Goal: Find specific page/section: Find specific page/section

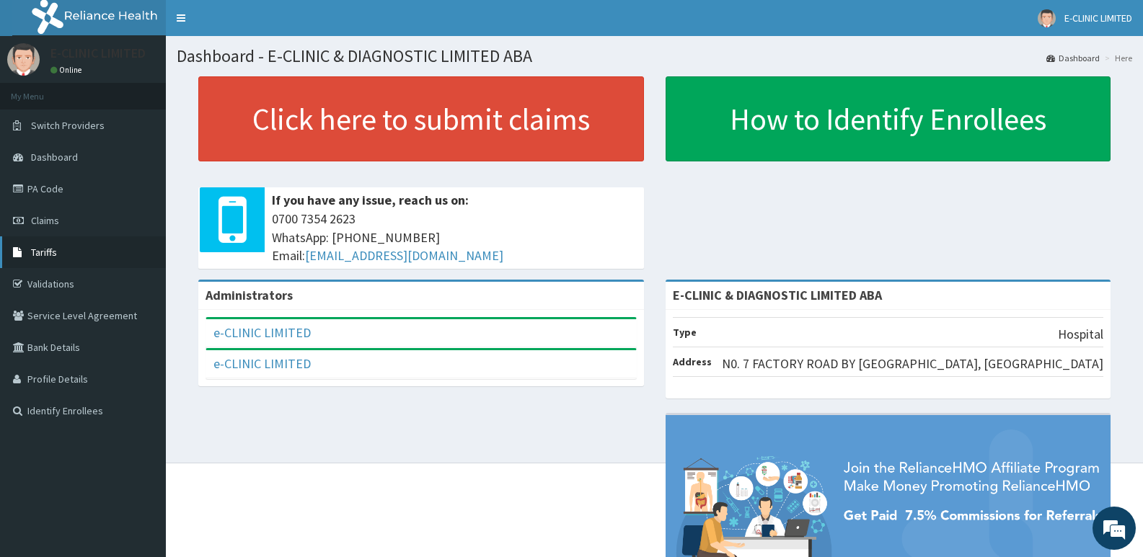
click at [48, 249] on span "Tariffs" at bounding box center [44, 252] width 26 height 13
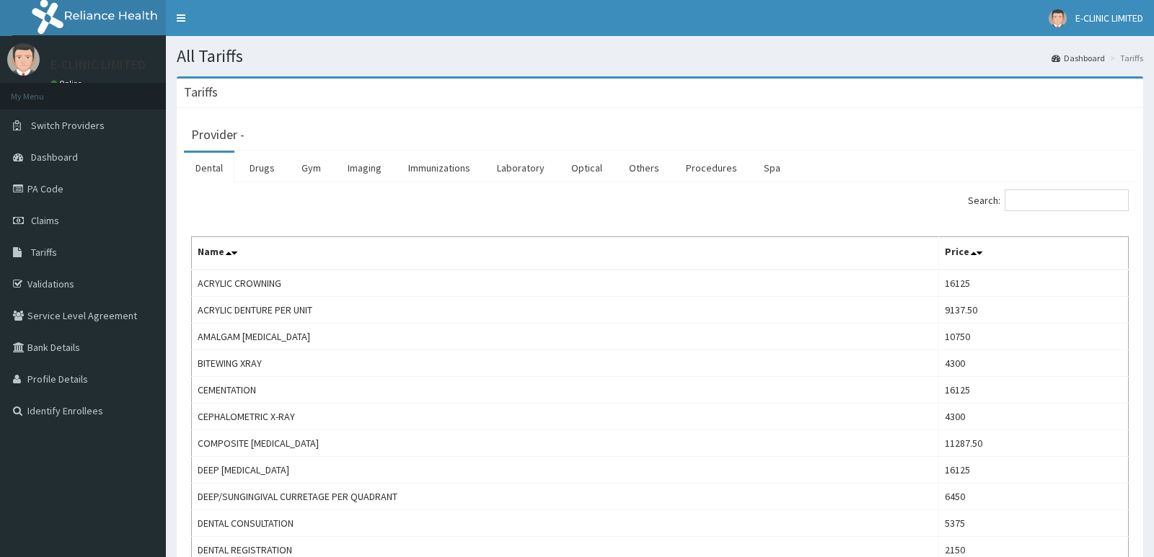
click at [265, 177] on link "Drugs" at bounding box center [262, 168] width 48 height 30
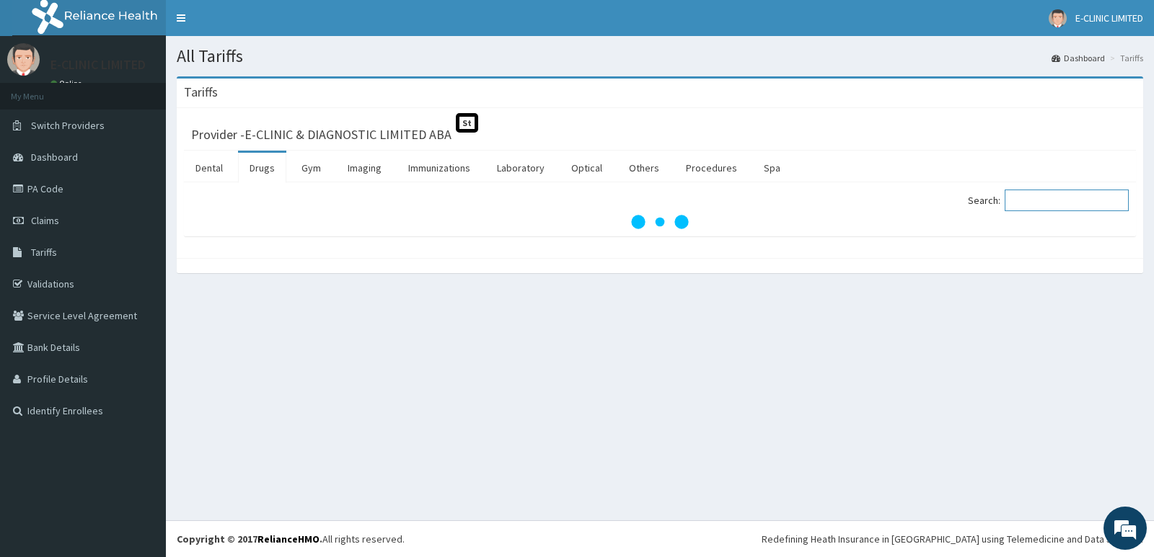
click at [1022, 206] on input "Search:" at bounding box center [1066, 201] width 124 height 22
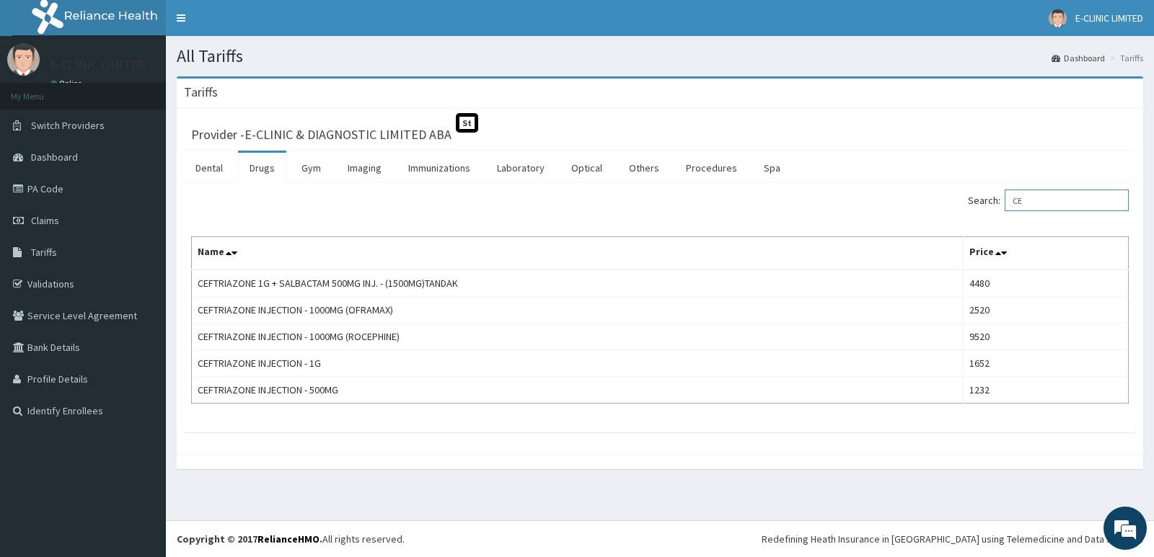
type input "C"
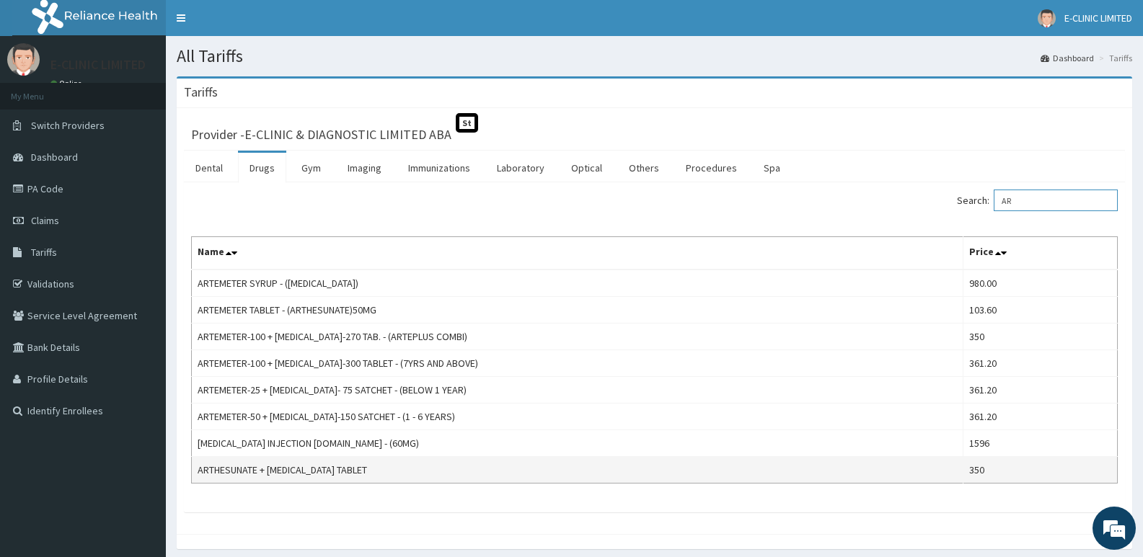
type input "A"
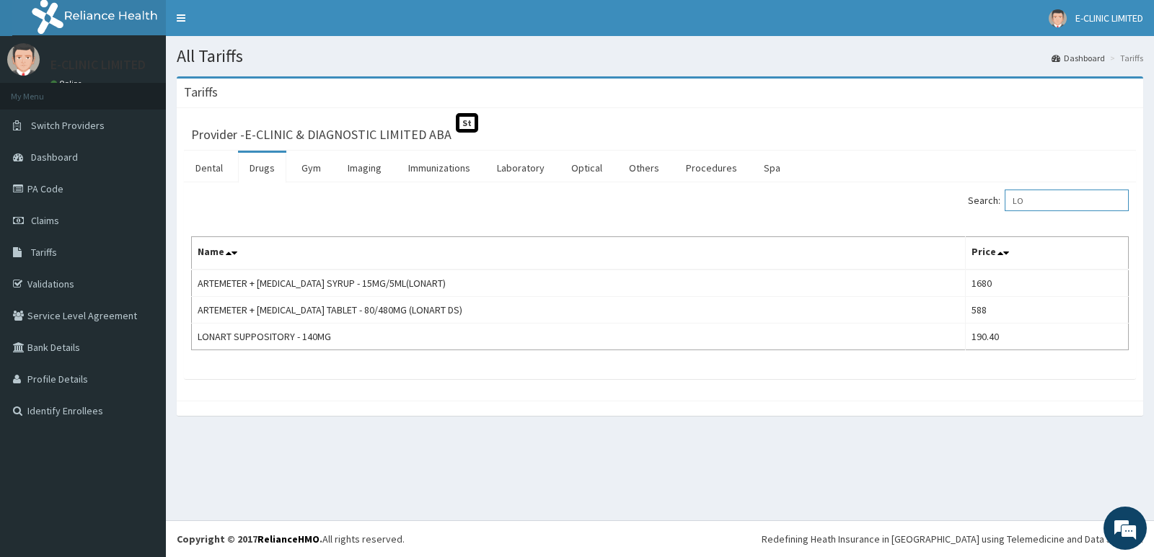
type input "L"
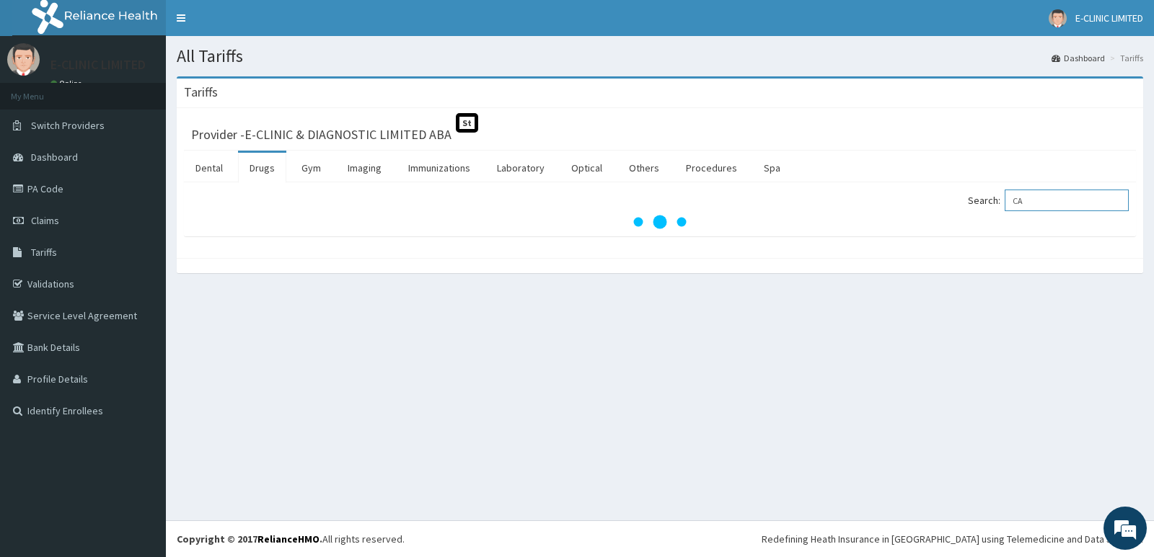
type input "C"
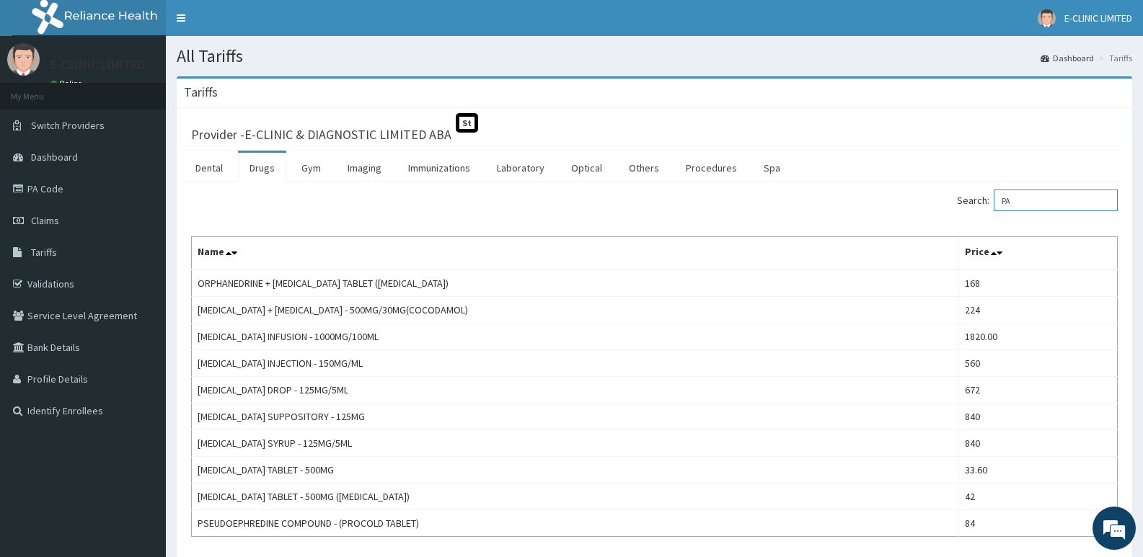
type input "P"
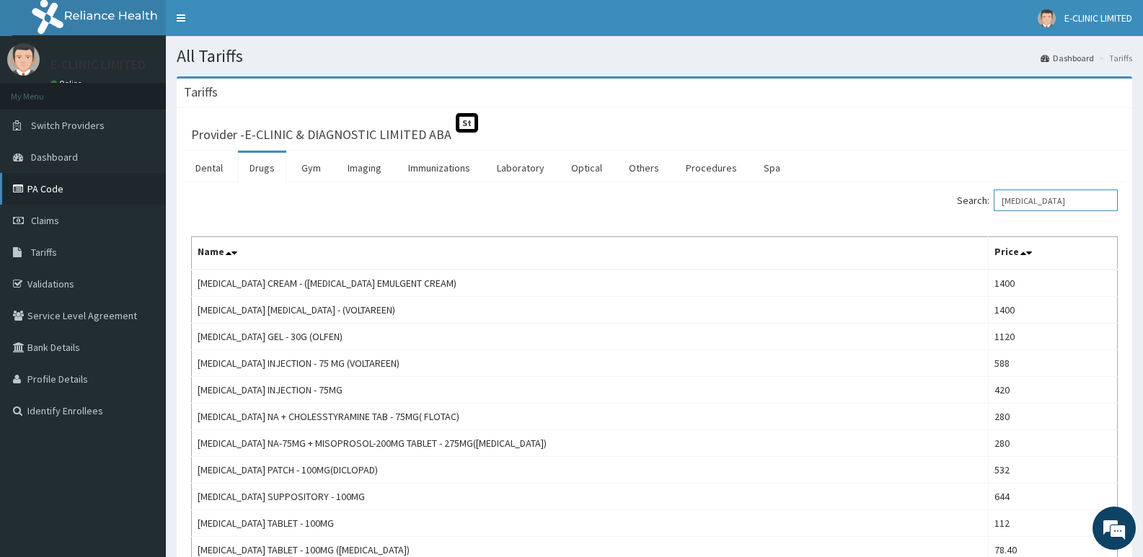
type input "DICLOFENAC"
click at [46, 193] on link "PA Code" at bounding box center [83, 189] width 166 height 32
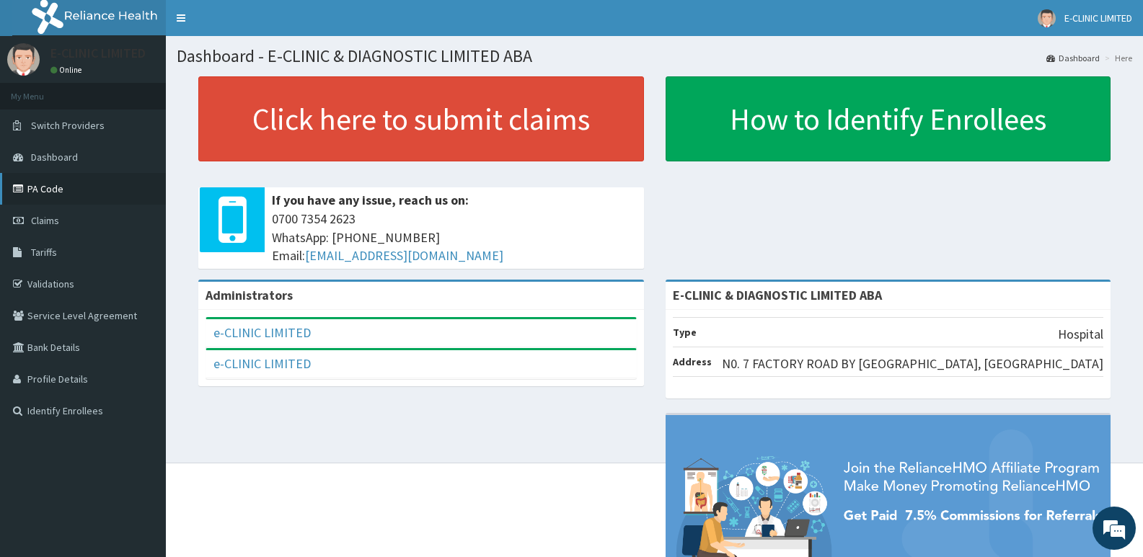
click at [75, 185] on link "PA Code" at bounding box center [83, 189] width 166 height 32
click at [48, 276] on link "Validations" at bounding box center [83, 284] width 166 height 32
click at [68, 180] on link "PA Code" at bounding box center [83, 189] width 166 height 32
click at [50, 278] on link "Validations" at bounding box center [83, 284] width 166 height 32
click at [70, 187] on link "PA Code" at bounding box center [83, 189] width 166 height 32
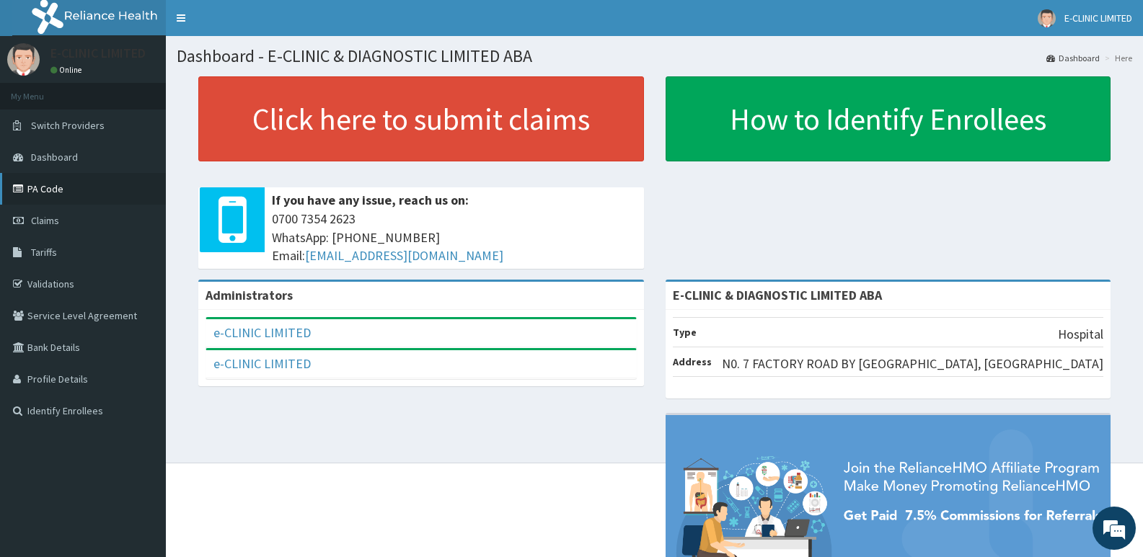
click at [66, 199] on link "PA Code" at bounding box center [83, 189] width 166 height 32
click at [122, 187] on link "PA Code" at bounding box center [83, 189] width 166 height 32
